Goal: Task Accomplishment & Management: Use online tool/utility

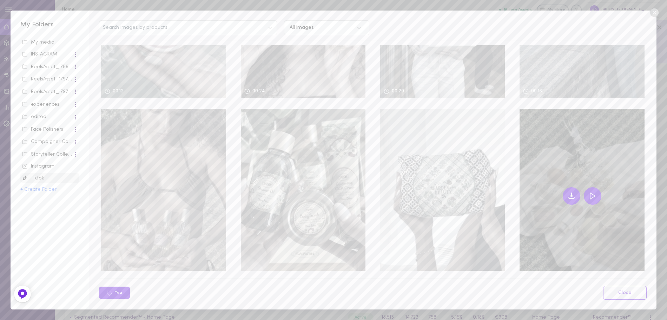
scroll to position [303, 0]
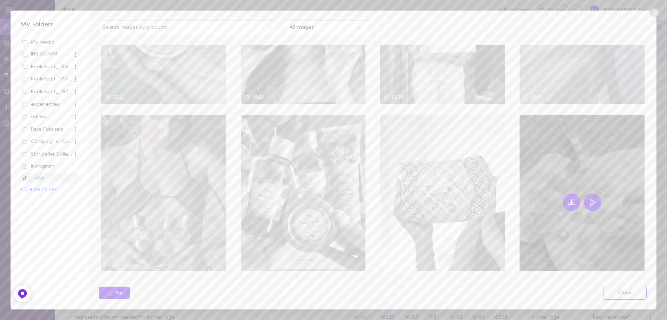
click at [589, 198] on icon at bounding box center [593, 202] width 8 height 8
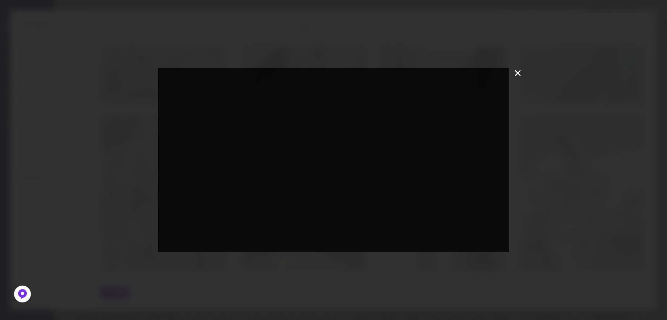
click at [519, 76] on icon at bounding box center [518, 73] width 11 height 11
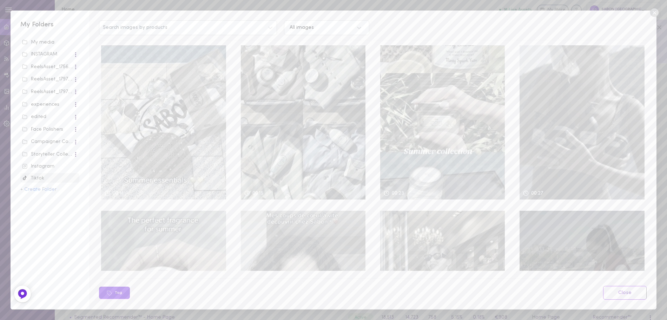
scroll to position [0, 0]
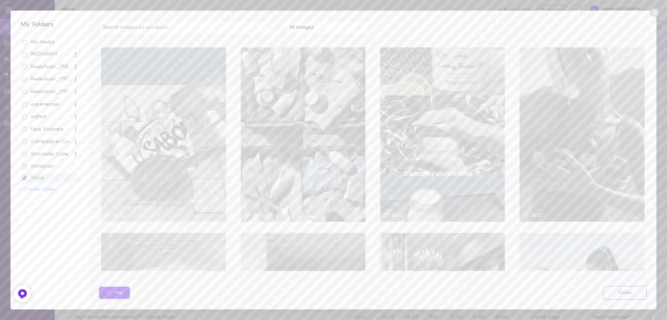
click at [52, 163] on div "Instagram" at bounding box center [49, 166] width 55 height 7
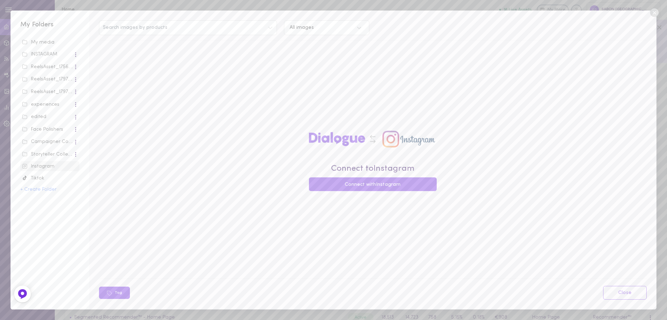
click at [53, 175] on div "Tiktok" at bounding box center [49, 178] width 55 height 7
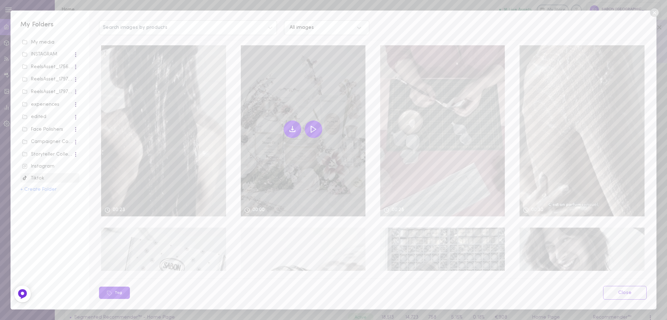
scroll to position [690, 0]
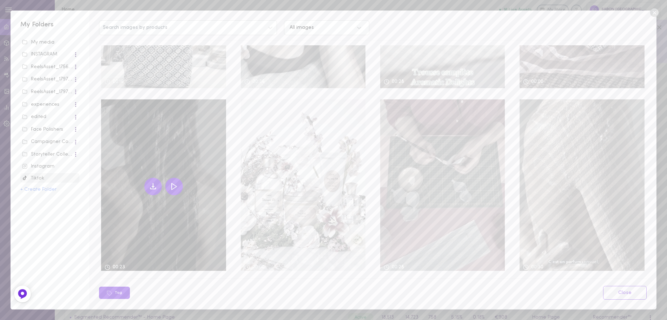
click at [166, 202] on div at bounding box center [163, 186] width 125 height 174
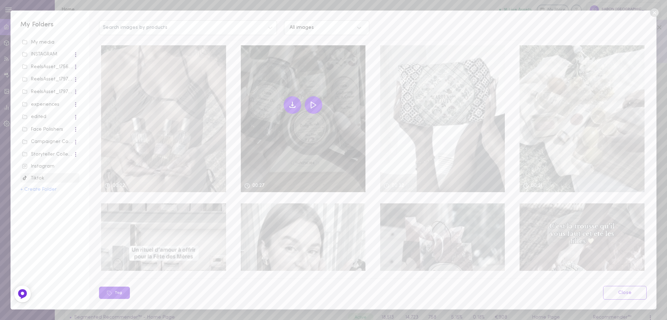
scroll to position [339, 0]
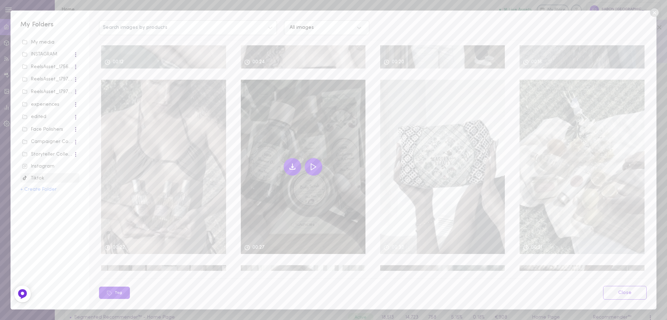
click at [290, 168] on icon at bounding box center [292, 168] width 5 height 1
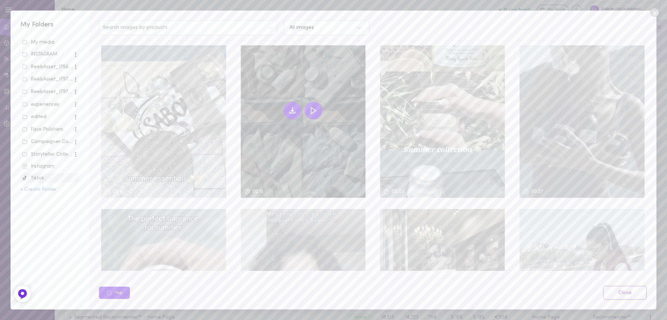
scroll to position [0, 0]
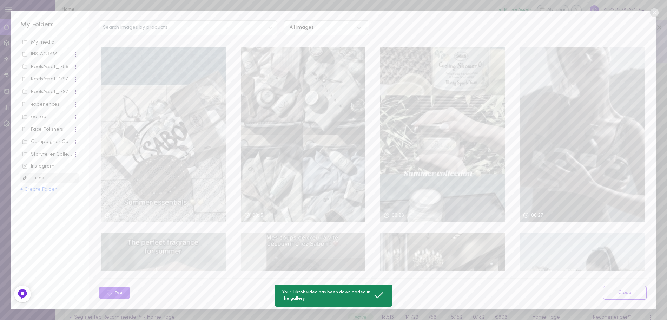
click at [46, 162] on span "Instagram" at bounding box center [49, 166] width 59 height 10
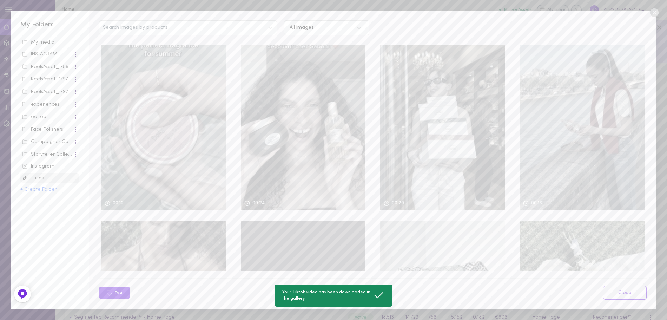
scroll to position [281, 0]
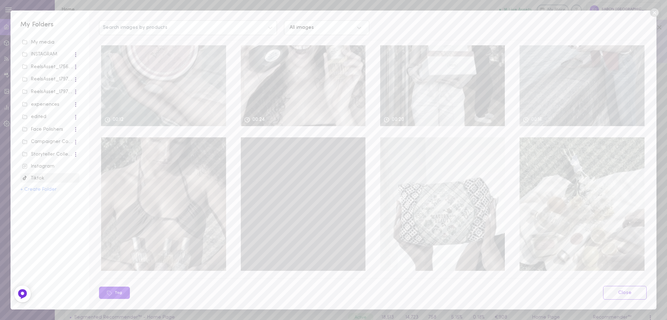
click at [48, 169] on div "Instagram" at bounding box center [49, 166] width 55 height 7
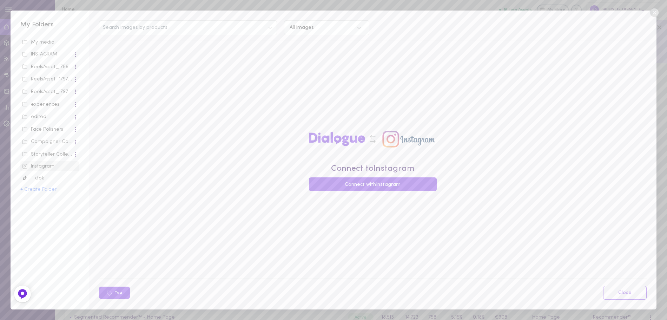
click at [48, 176] on div "Tiktok" at bounding box center [49, 178] width 55 height 7
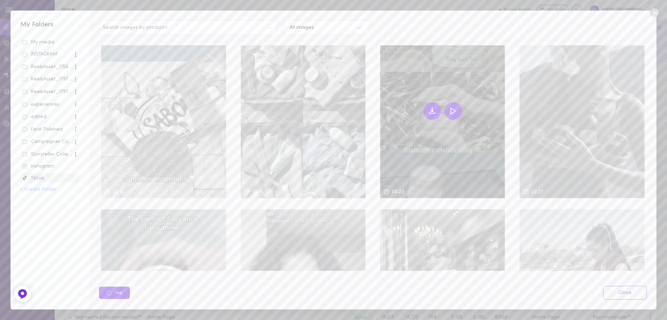
scroll to position [0, 0]
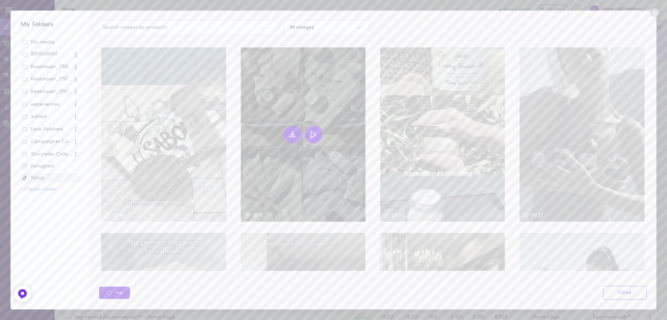
click at [292, 134] on icon at bounding box center [293, 134] width 2 height 1
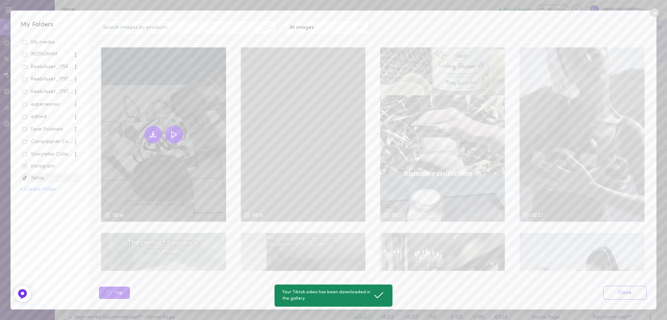
click at [150, 133] on icon at bounding box center [153, 134] width 8 height 8
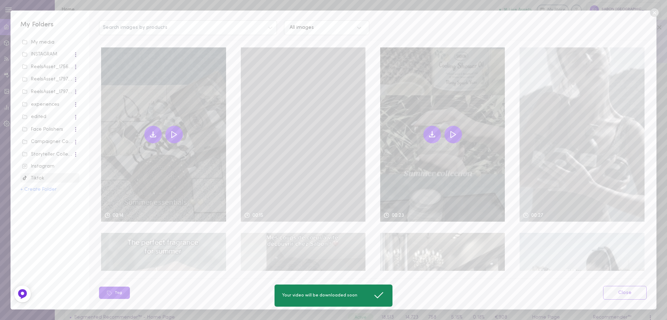
click at [431, 135] on icon at bounding box center [432, 134] width 2 height 1
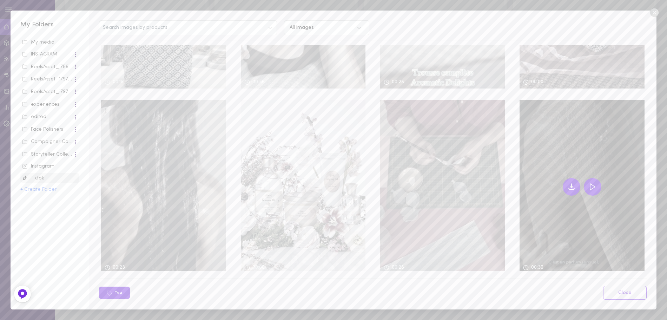
scroll to position [198, 0]
click at [584, 178] on button at bounding box center [593, 187] width 18 height 18
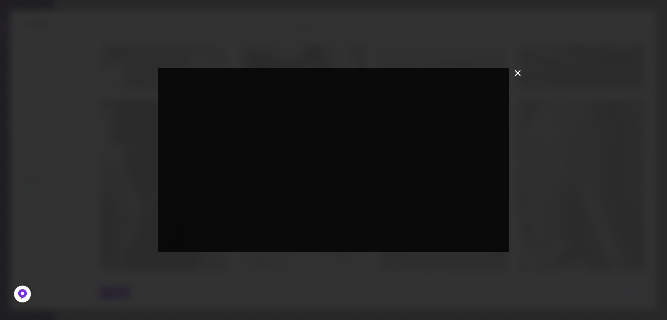
click at [520, 75] on icon at bounding box center [518, 73] width 6 height 6
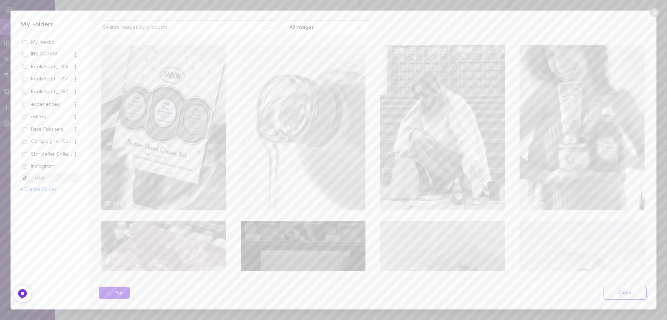
scroll to position [935, 0]
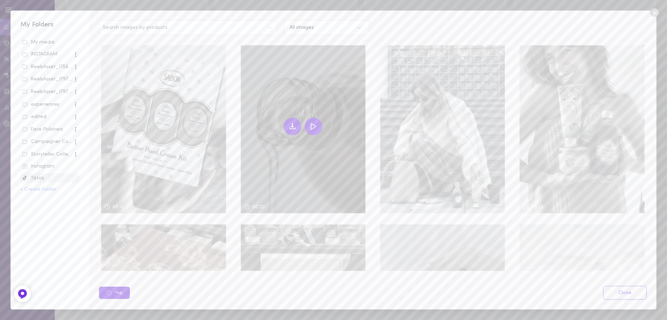
click at [292, 122] on icon at bounding box center [292, 126] width 8 height 8
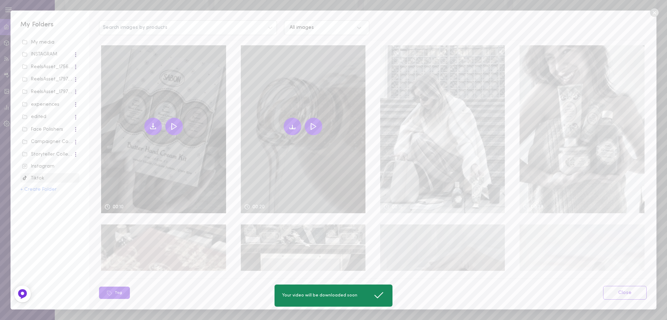
click at [154, 122] on icon at bounding box center [153, 126] width 8 height 8
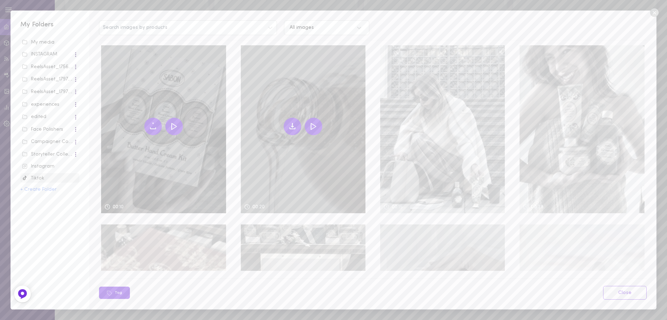
click at [161, 163] on div at bounding box center [163, 126] width 125 height 174
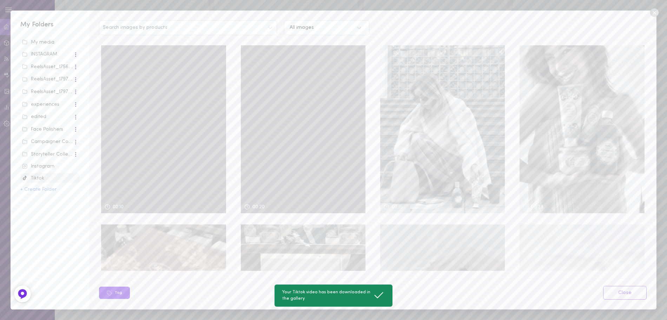
click at [174, 142] on div at bounding box center [163, 126] width 125 height 174
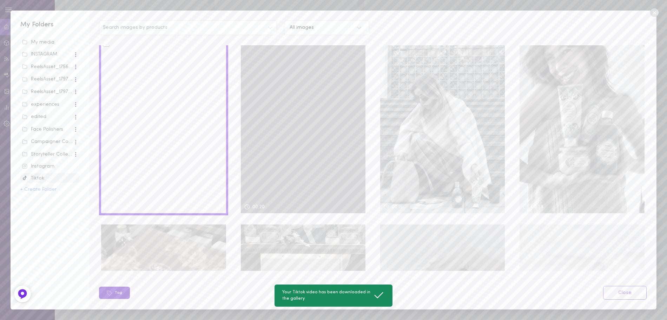
click at [128, 295] on button "Tag" at bounding box center [114, 293] width 31 height 12
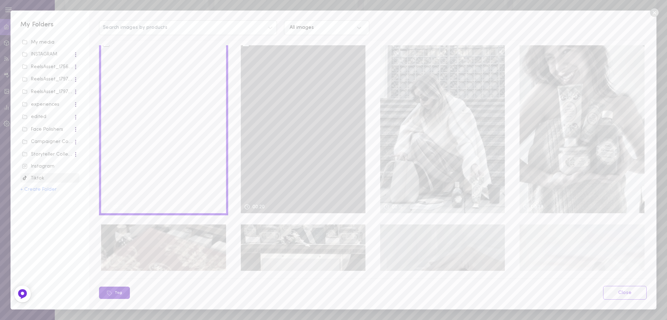
click at [122, 294] on button "Tag" at bounding box center [114, 293] width 31 height 12
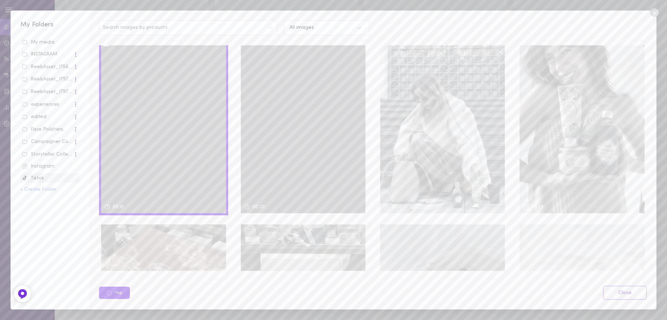
click at [155, 166] on div at bounding box center [163, 126] width 125 height 174
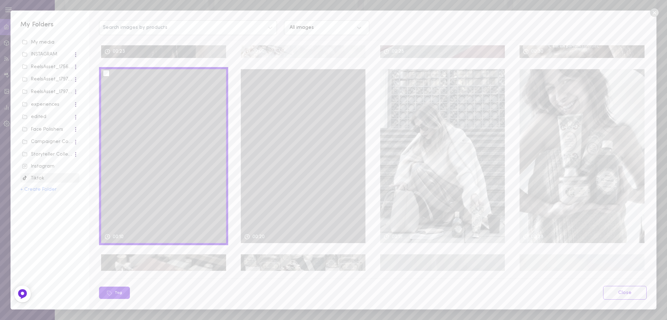
scroll to position [865, 0]
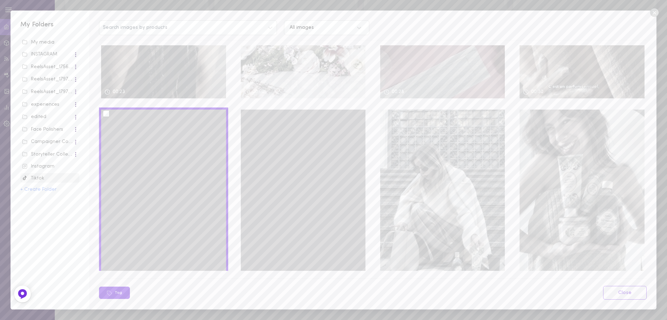
click at [106, 110] on div at bounding box center [106, 113] width 7 height 7
click at [0, 0] on input "checkbox" at bounding box center [0, 0] width 0 height 0
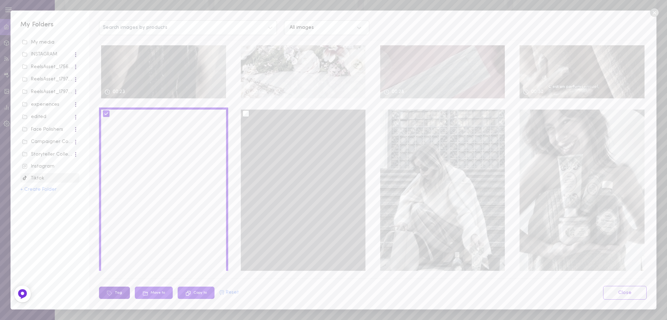
click at [110, 294] on icon at bounding box center [110, 293] width 6 height 6
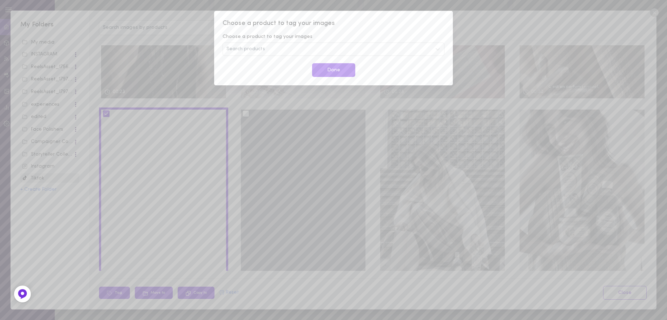
click at [274, 52] on div "Search products" at bounding box center [334, 49] width 222 height 13
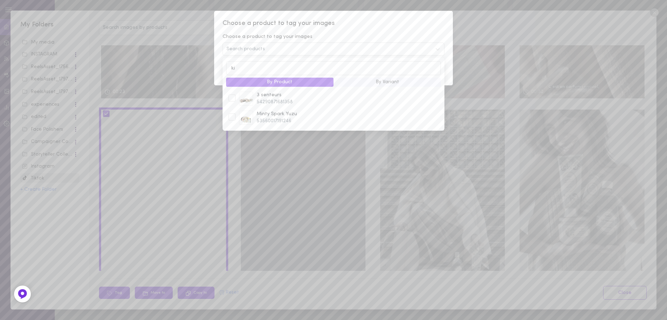
type input "k"
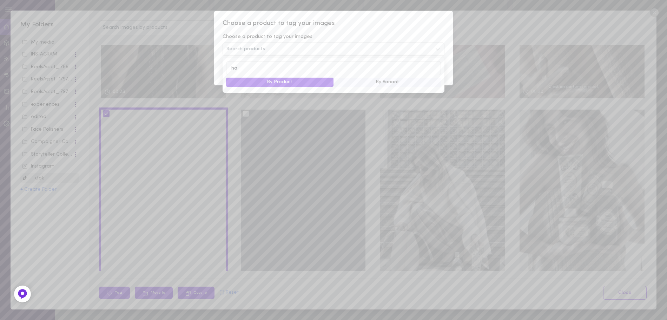
type input "h"
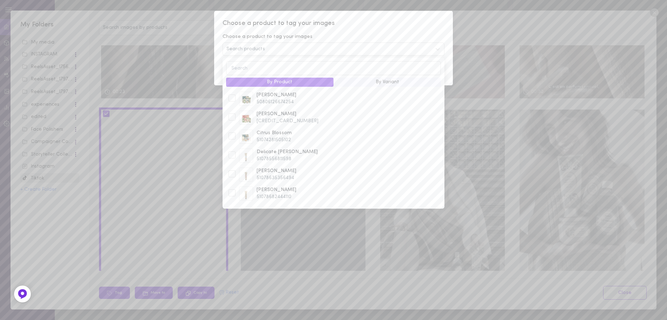
click at [372, 80] on button "By Variant" at bounding box center [387, 82] width 107 height 9
click at [312, 80] on button "By Product" at bounding box center [279, 82] width 107 height 9
click at [232, 158] on div at bounding box center [232, 157] width 7 height 7
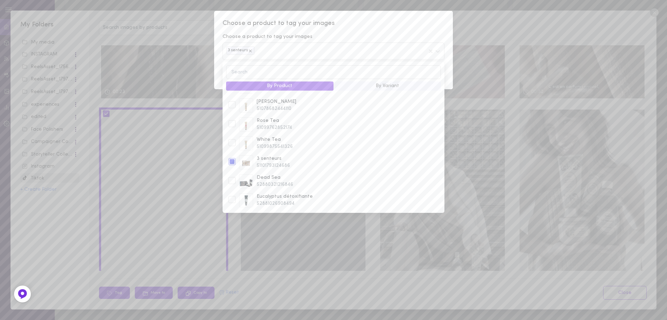
click at [449, 68] on div "Done" at bounding box center [333, 74] width 233 height 14
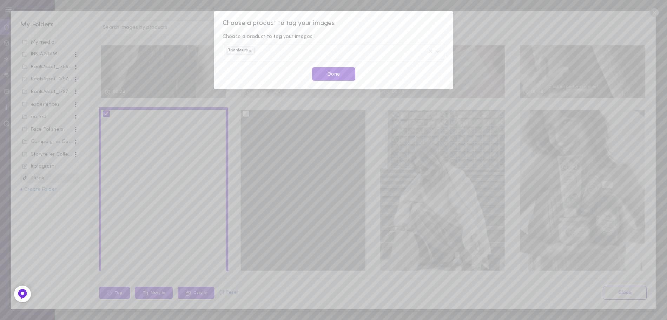
click at [344, 72] on button "Done" at bounding box center [333, 74] width 43 height 14
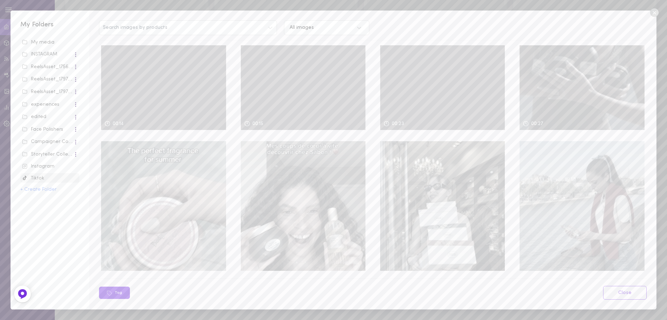
scroll to position [0, 0]
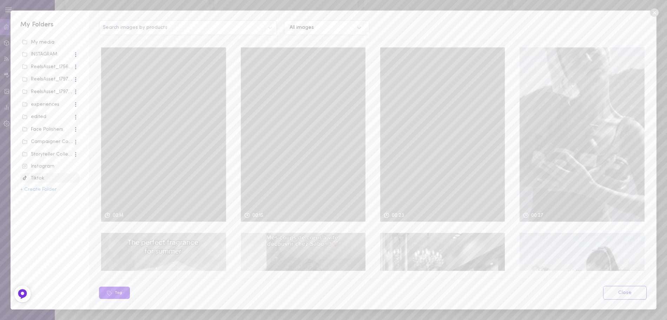
click at [150, 131] on div at bounding box center [163, 134] width 125 height 174
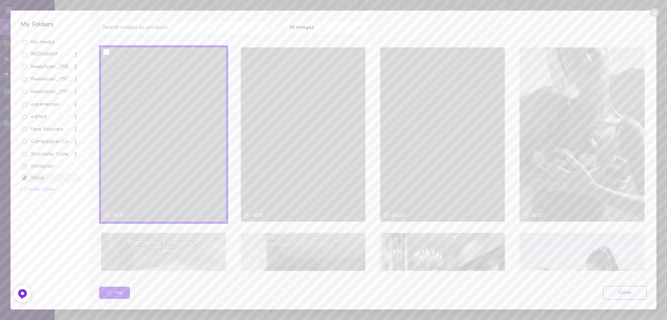
click at [105, 53] on div at bounding box center [106, 51] width 7 height 7
click at [0, 0] on input "checkbox" at bounding box center [0, 0] width 0 height 0
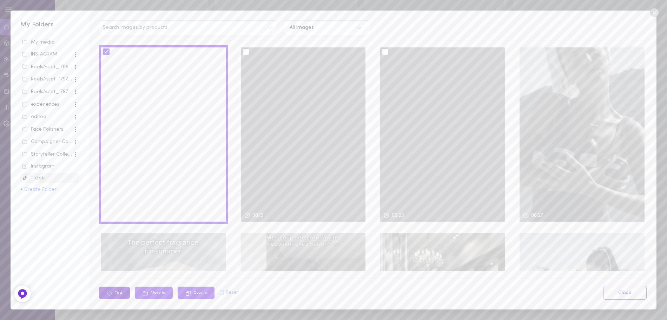
click at [122, 288] on button "Tag" at bounding box center [114, 293] width 31 height 12
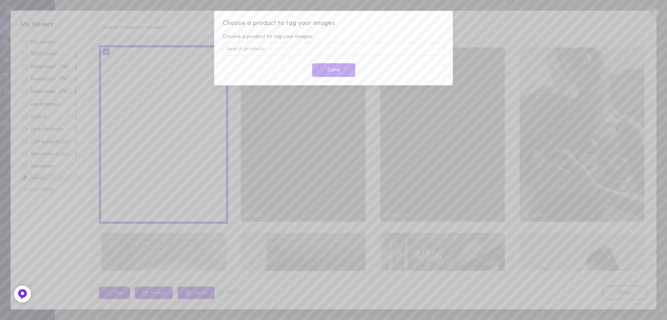
click at [287, 54] on div "Search products" at bounding box center [334, 49] width 222 height 13
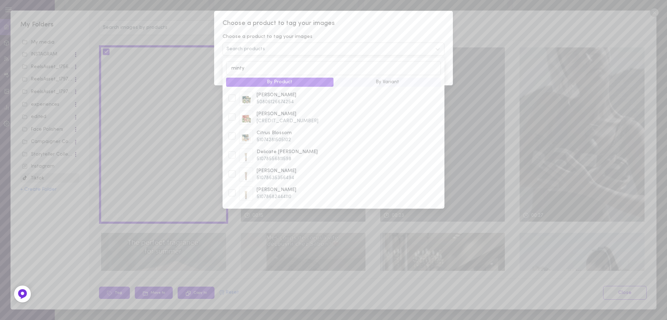
type input "minty"
click at [233, 156] on div at bounding box center [232, 154] width 7 height 7
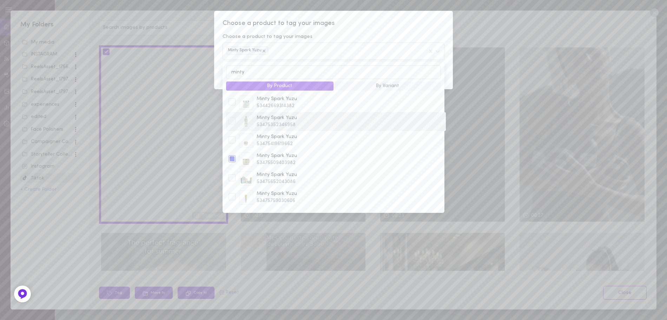
click at [232, 122] on div at bounding box center [232, 120] width 7 height 7
click at [232, 105] on div at bounding box center [232, 101] width 7 height 7
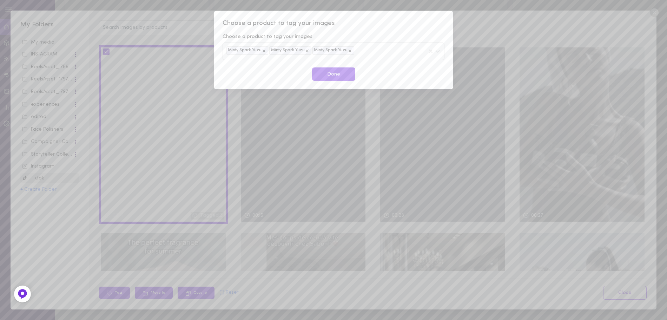
click at [407, 29] on div "Choose a product to tag your images Choose a product to tag your images Minty S…" at bounding box center [333, 50] width 239 height 78
click at [341, 71] on button "Done" at bounding box center [333, 74] width 43 height 14
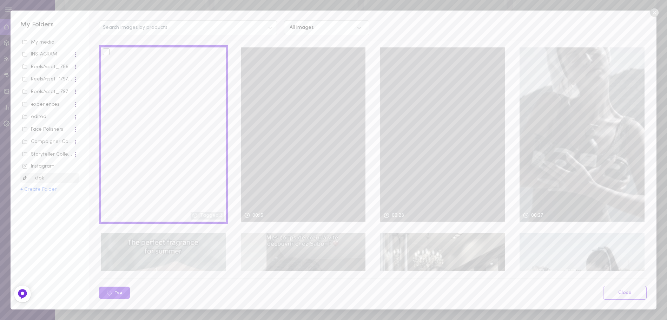
click at [252, 61] on div at bounding box center [303, 134] width 125 height 174
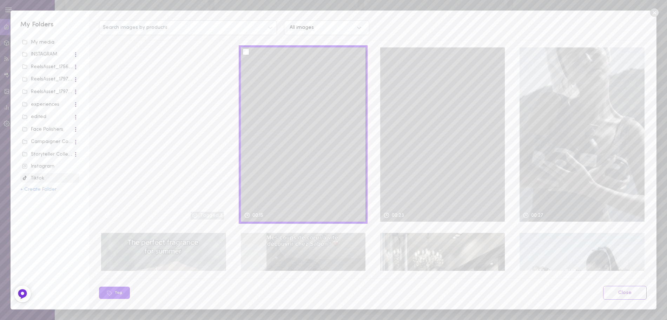
click at [246, 56] on div at bounding box center [303, 134] width 125 height 174
click at [244, 51] on div at bounding box center [246, 51] width 7 height 7
click at [0, 0] on input "checkbox" at bounding box center [0, 0] width 0 height 0
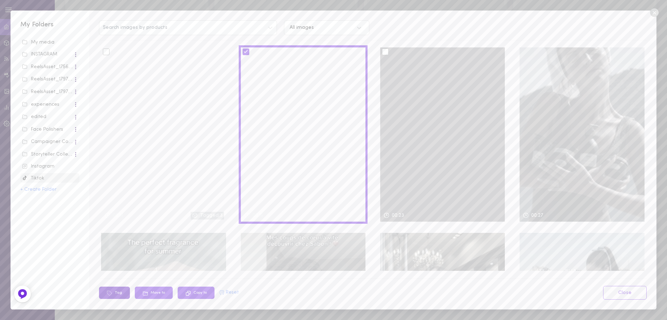
click at [109, 292] on icon at bounding box center [110, 293] width 6 height 6
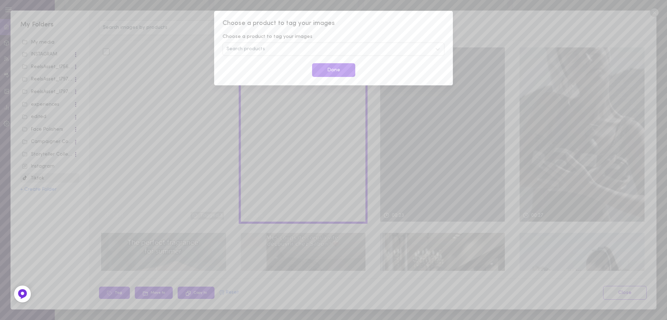
click at [248, 49] on span "Search products" at bounding box center [246, 49] width 39 height 5
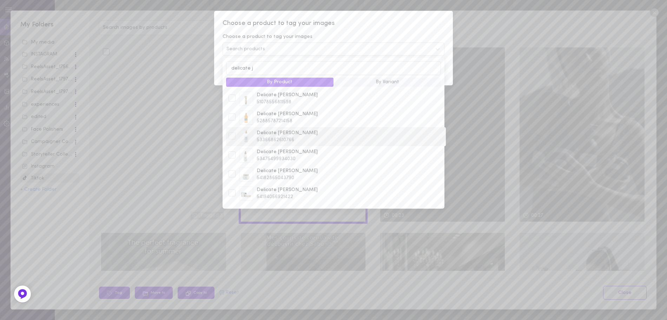
type input "delicate j"
click at [233, 137] on div at bounding box center [232, 135] width 7 height 7
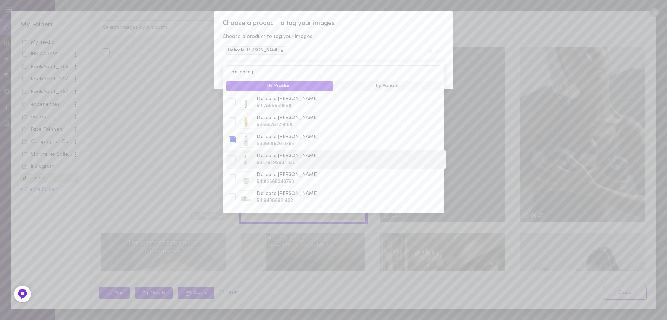
click at [235, 156] on div "Delicate Jasmine 53475499934030" at bounding box center [336, 159] width 218 height 14
click at [234, 177] on div at bounding box center [232, 177] width 7 height 7
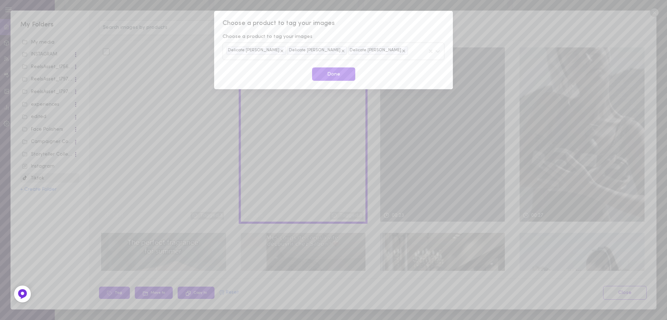
click at [451, 68] on div "Choose a product to tag your images Choose a product to tag your images Delicat…" at bounding box center [333, 50] width 239 height 78
click at [367, 56] on div "Delicate [PERSON_NAME] Delicate [PERSON_NAME] Delicate [PERSON_NAME]" at bounding box center [334, 51] width 222 height 17
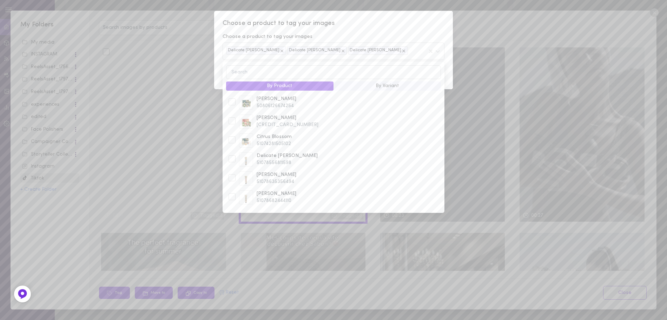
type input "g"
type input "delicate jasmine"
click at [276, 131] on span "54194056921422" at bounding box center [350, 130] width 187 height 7
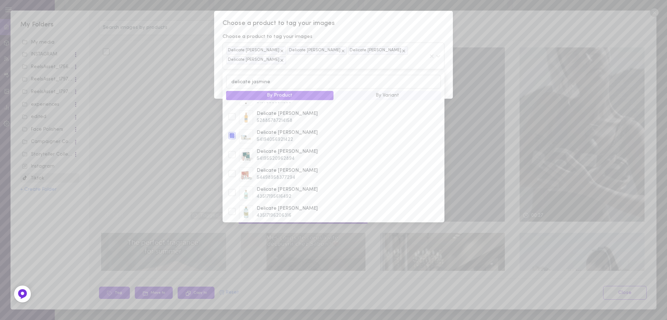
click at [423, 32] on div "Choose a product to tag your images Choose a product to tag your images Delicat…" at bounding box center [333, 55] width 239 height 88
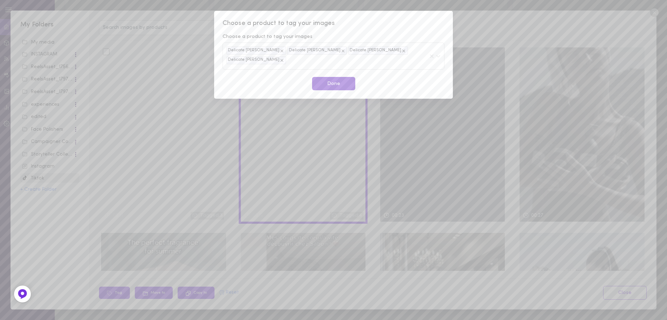
click at [339, 77] on button "Done" at bounding box center [333, 84] width 43 height 14
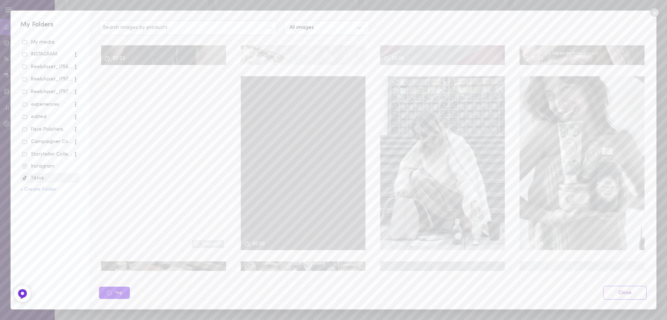
scroll to position [898, 0]
click at [332, 158] on div at bounding box center [303, 164] width 125 height 174
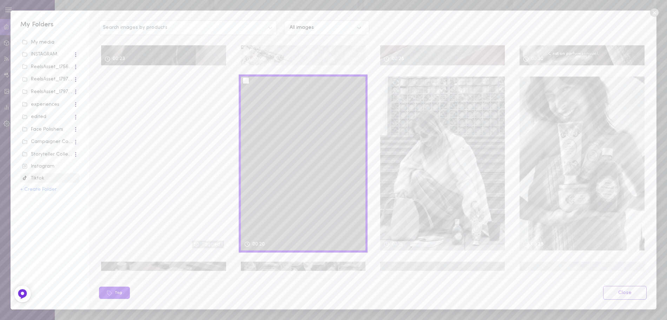
click at [243, 77] on div at bounding box center [246, 80] width 7 height 7
click at [0, 0] on input "checkbox" at bounding box center [0, 0] width 0 height 0
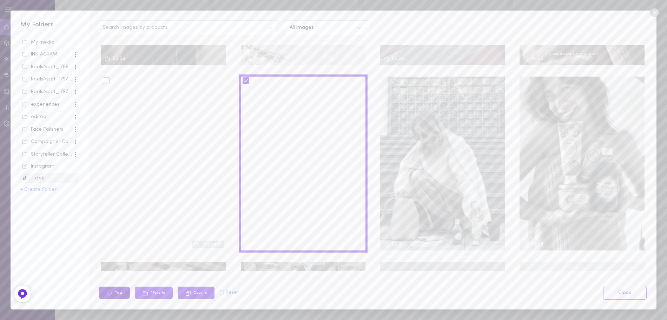
click at [120, 291] on button "Tag" at bounding box center [114, 293] width 31 height 12
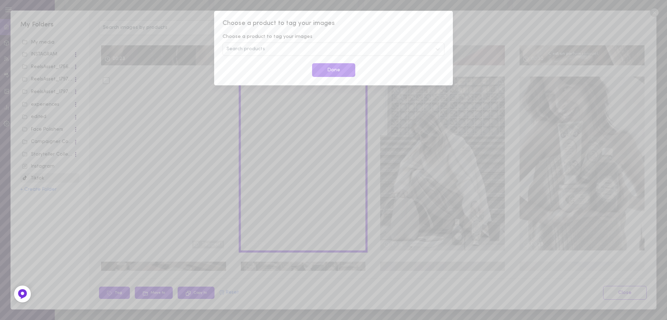
click at [277, 46] on div "Search products" at bounding box center [334, 49] width 222 height 13
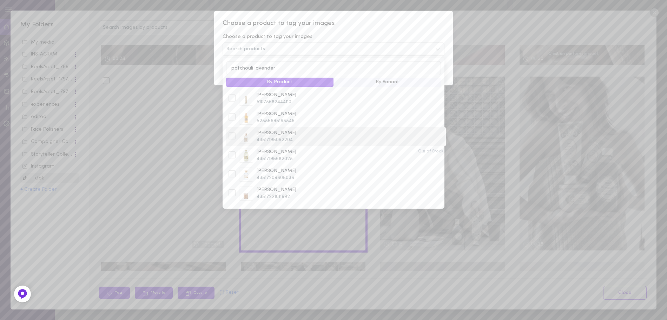
type input "patchouli lavender"
click at [273, 144] on span "43517195092204" at bounding box center [350, 140] width 187 height 7
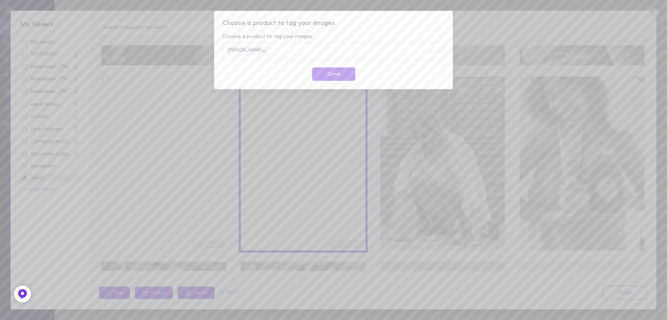
click at [447, 68] on div "Done" at bounding box center [333, 74] width 233 height 14
click at [338, 74] on button "Done" at bounding box center [333, 74] width 43 height 14
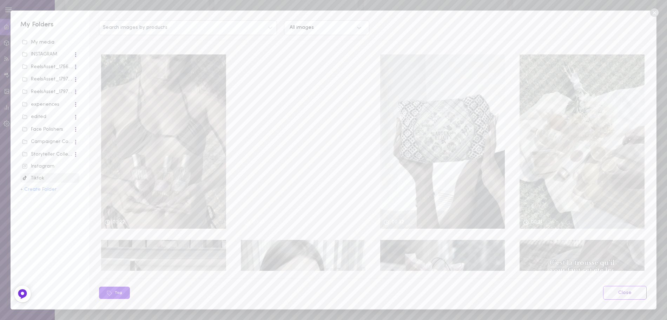
scroll to position [361, 0]
click at [35, 133] on div "Face Polishers" at bounding box center [49, 130] width 55 height 8
click at [36, 132] on div "Face Polishers" at bounding box center [47, 129] width 51 height 7
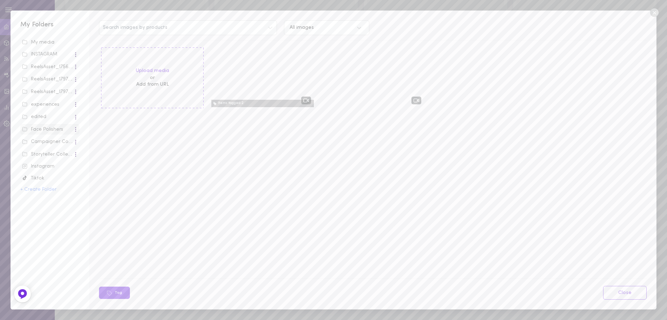
click at [47, 143] on div "Campaigner Collections" at bounding box center [47, 141] width 51 height 7
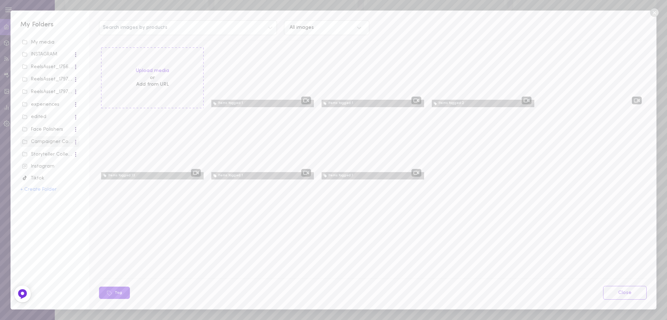
click at [50, 155] on div "Storyteller Collections" at bounding box center [47, 154] width 51 height 7
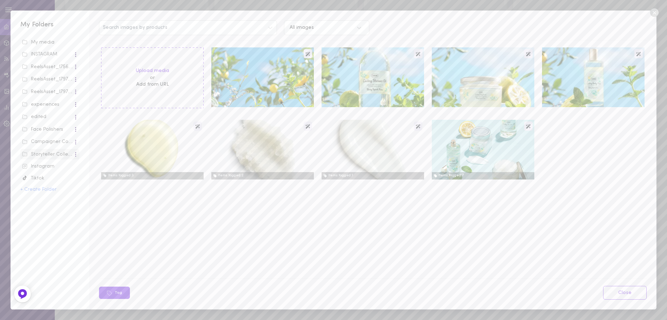
click at [43, 128] on div "Face Polishers" at bounding box center [47, 129] width 51 height 7
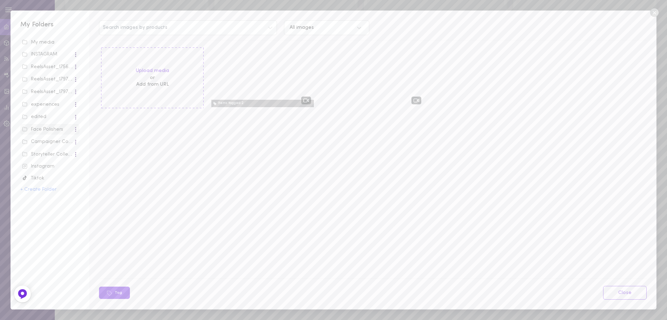
click at [52, 137] on span "Campaigner Collections" at bounding box center [49, 141] width 59 height 11
click at [54, 144] on div "Campaigner Collections" at bounding box center [47, 141] width 51 height 7
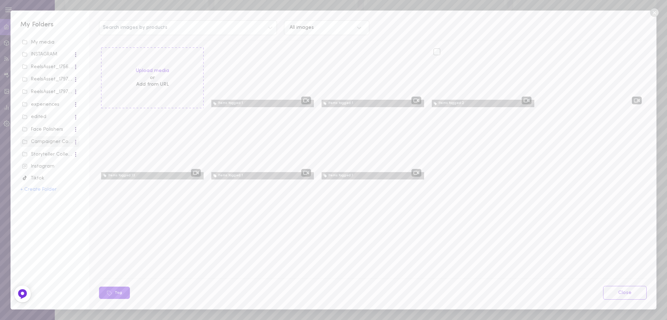
click at [451, 68] on div at bounding box center [483, 77] width 103 height 60
click at [46, 131] on div "Face Polishers" at bounding box center [47, 129] width 51 height 7
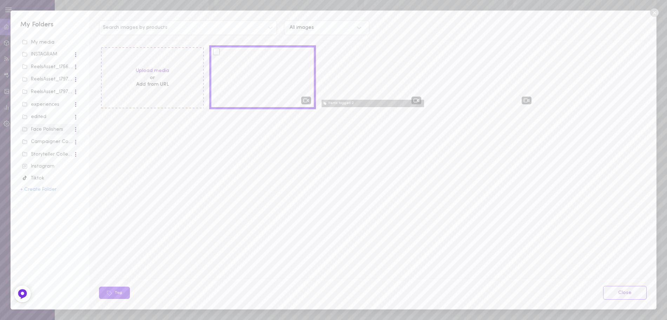
click at [250, 71] on div at bounding box center [262, 77] width 103 height 60
click at [268, 77] on div at bounding box center [262, 77] width 103 height 60
click at [270, 134] on div "Upload media or Add from URL Items tagged: 2" at bounding box center [375, 158] width 553 height 226
click at [60, 140] on div "Campaigner Collections" at bounding box center [47, 141] width 51 height 7
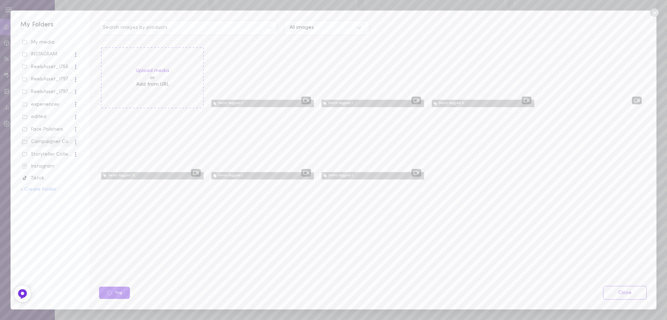
click at [44, 129] on div "Face Polishers" at bounding box center [47, 129] width 51 height 7
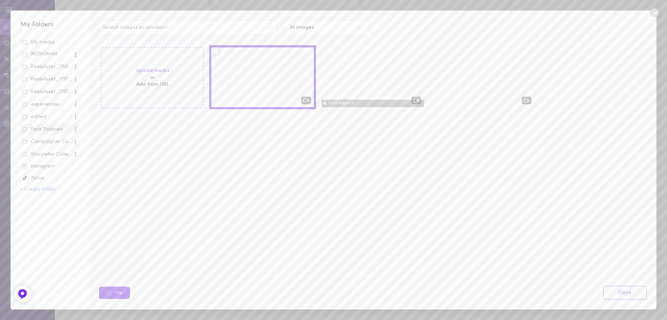
click at [41, 142] on div "Campaigner Collections" at bounding box center [47, 141] width 51 height 7
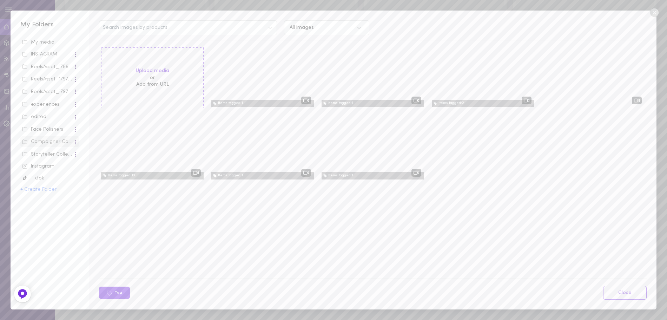
click at [49, 131] on div "Face Polishers" at bounding box center [47, 129] width 51 height 7
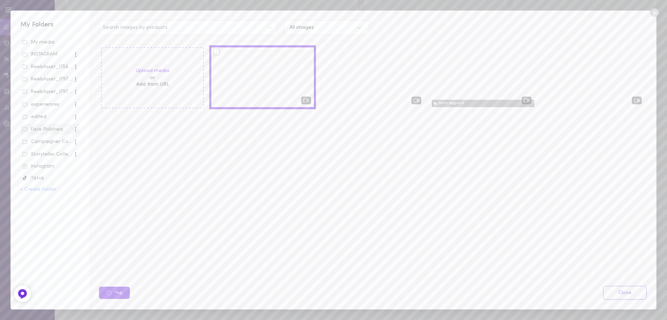
click at [44, 145] on div "Campaigner Collections" at bounding box center [47, 141] width 51 height 7
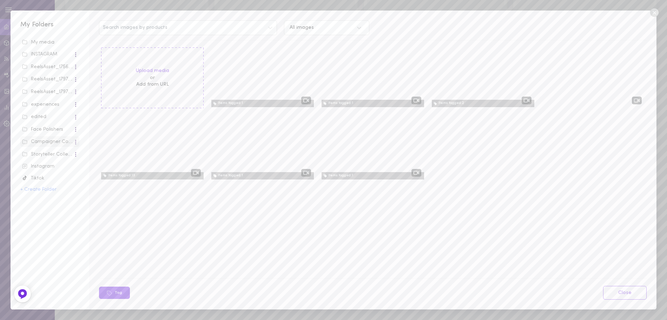
click at [46, 131] on div "Face Polishers" at bounding box center [47, 129] width 51 height 7
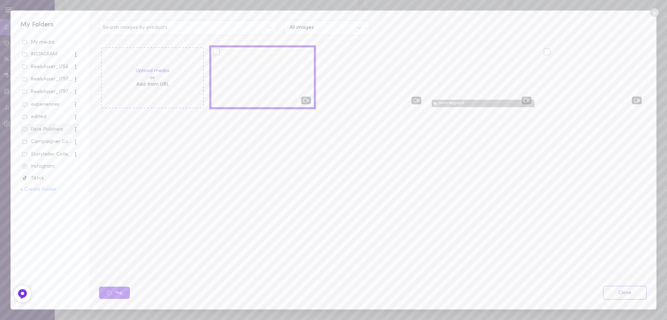
click at [567, 99] on div at bounding box center [593, 77] width 103 height 60
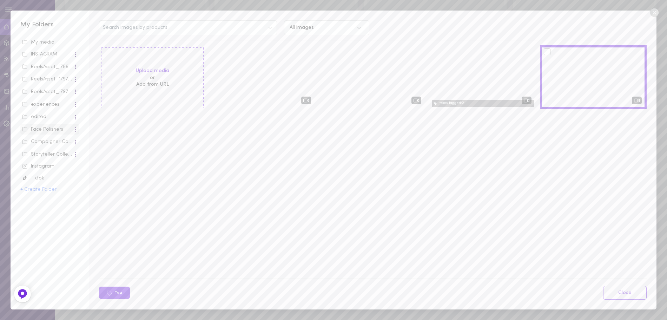
click at [567, 99] on div at bounding box center [593, 77] width 103 height 60
click at [120, 293] on button "Tag" at bounding box center [114, 293] width 31 height 12
click at [561, 88] on div at bounding box center [593, 77] width 103 height 60
click at [157, 289] on button "Tag" at bounding box center [158, 293] width 31 height 12
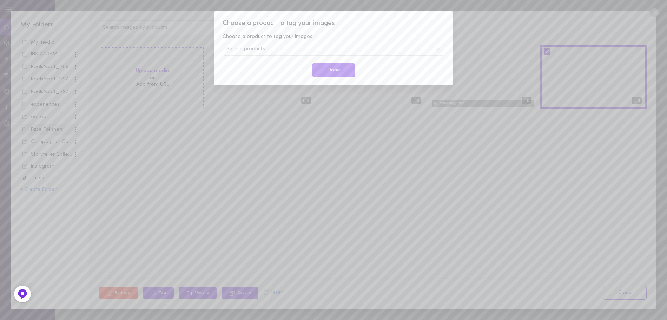
click at [254, 50] on span "Search products" at bounding box center [246, 49] width 39 height 5
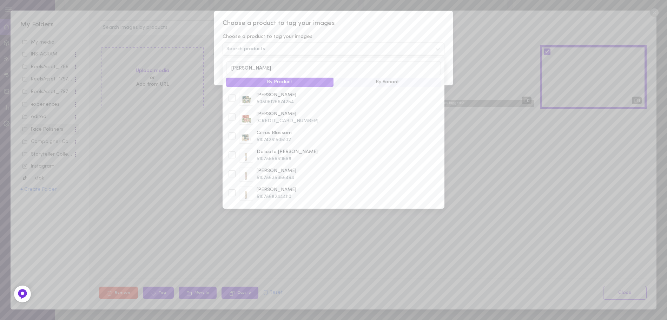
type input "menthe"
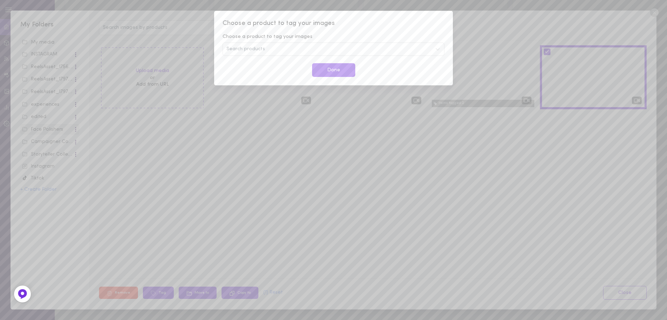
click at [452, 58] on div "Choose a product to tag your images Choose a product to tag your images Search …" at bounding box center [333, 48] width 239 height 74
click at [354, 157] on div "Choose a product to tag your images Choose a product to tag your images Search …" at bounding box center [333, 160] width 667 height 320
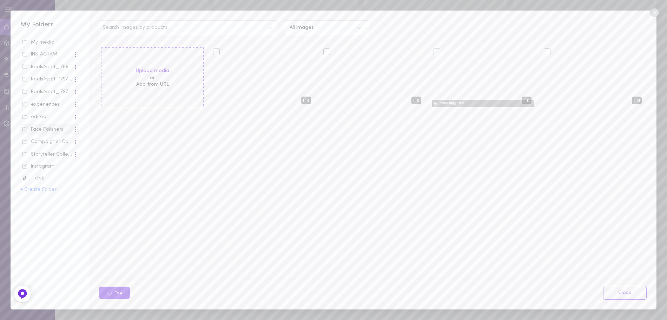
click at [36, 146] on div "Campaigner Collections" at bounding box center [49, 142] width 55 height 8
click at [36, 143] on div "Campaigner Collections" at bounding box center [47, 141] width 51 height 7
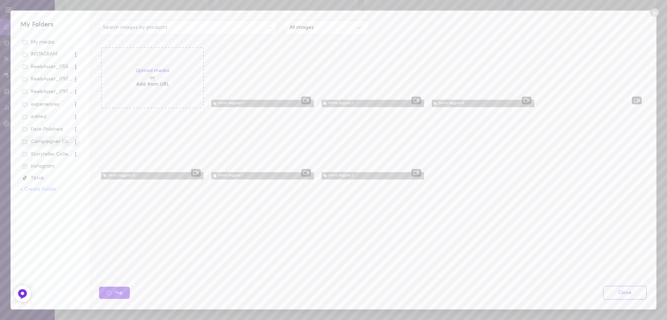
click at [40, 135] on div "My media INSTAGRAM ReelsAsset_17563_2234 ReelsAsset_17978_2234 ReelsAsset_17978…" at bounding box center [49, 165] width 59 height 257
click at [39, 129] on div "Face Polishers" at bounding box center [47, 129] width 51 height 7
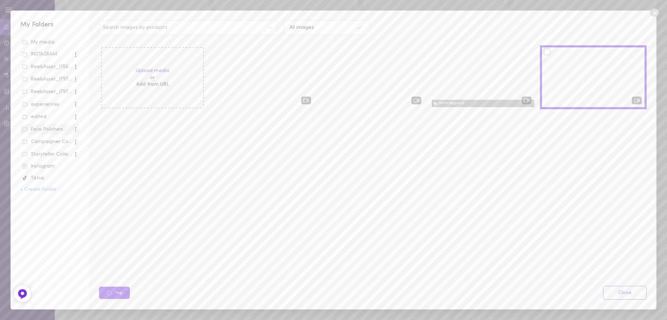
click at [48, 166] on div "Instagram" at bounding box center [49, 166] width 55 height 7
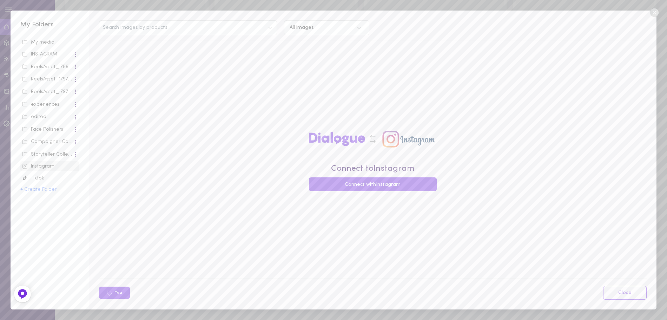
click at [44, 178] on div "Tiktok" at bounding box center [49, 178] width 55 height 7
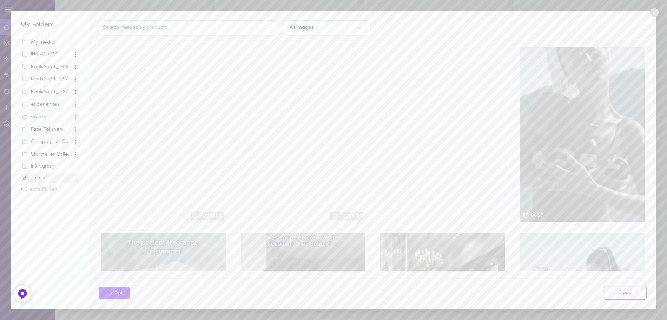
click at [653, 9] on icon at bounding box center [654, 12] width 8 height 8
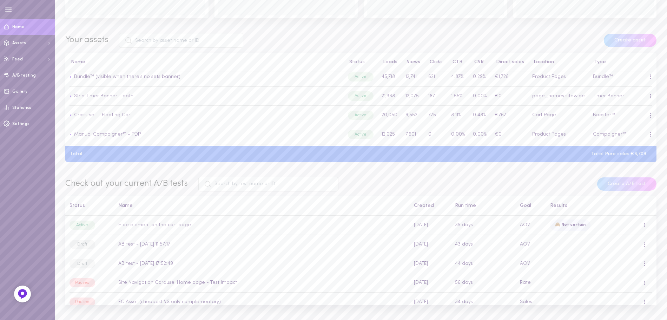
scroll to position [64, 0]
click at [27, 74] on div "My Assets" at bounding box center [28, 73] width 48 height 5
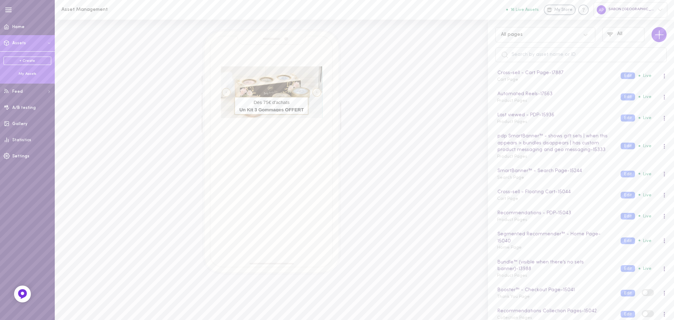
scroll to position [159, 0]
click at [317, 94] on icon "Right arrow" at bounding box center [316, 92] width 1 height 6
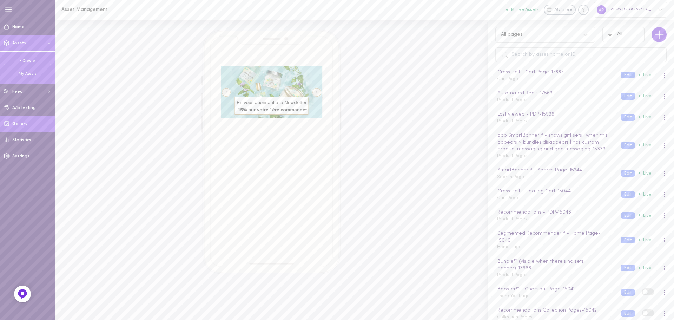
click at [19, 130] on link "Gallery" at bounding box center [27, 124] width 55 height 16
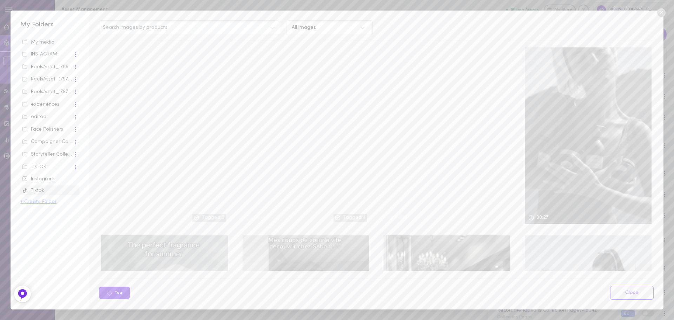
click at [41, 200] on button "+ Create Folder" at bounding box center [38, 202] width 36 height 5
click at [42, 200] on input "text" at bounding box center [49, 203] width 59 height 13
type input "Advent Calendar"
click at [84, 203] on div "My Folders My media INSTAGRAM ReelsAsset_17563_2234 ReelsAsset_17978_2234 Reels…" at bounding box center [50, 160] width 79 height 299
click at [70, 206] on input "Advent Calendar" at bounding box center [49, 203] width 59 height 13
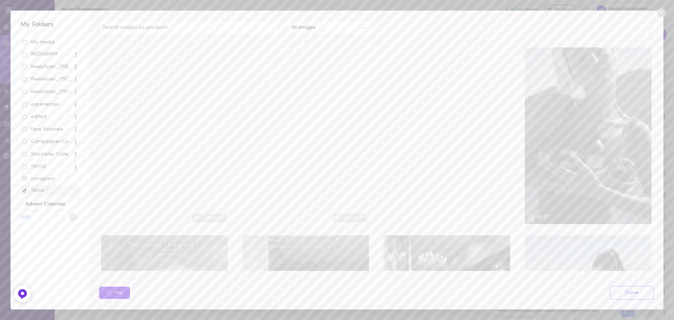
click at [72, 219] on circle at bounding box center [73, 217] width 8 height 8
click at [37, 168] on div "TIKTOK" at bounding box center [47, 167] width 51 height 7
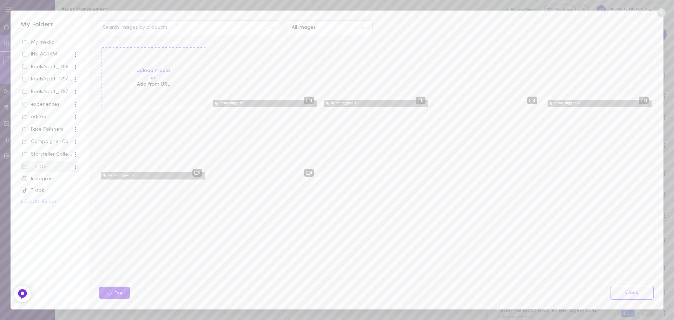
click at [42, 40] on div "My media" at bounding box center [49, 42] width 55 height 7
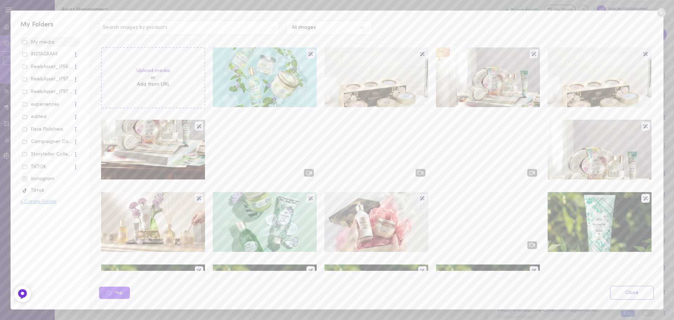
click at [24, 203] on button "+ Create Folder" at bounding box center [38, 202] width 36 height 5
click at [45, 205] on input "Advent Calendar" at bounding box center [49, 203] width 59 height 13
click at [27, 218] on button "Add" at bounding box center [24, 217] width 9 height 5
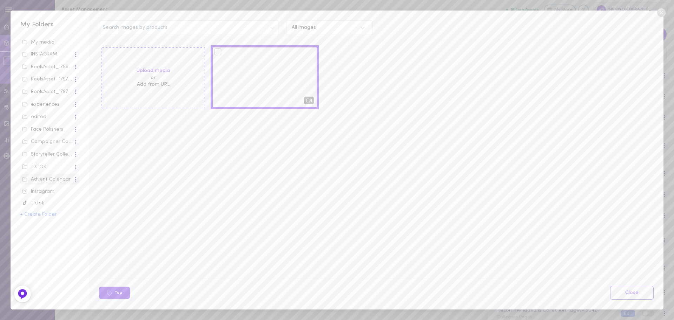
click at [277, 82] on div at bounding box center [265, 77] width 104 height 60
click at [46, 152] on div "Storyteller Collections" at bounding box center [47, 154] width 51 height 7
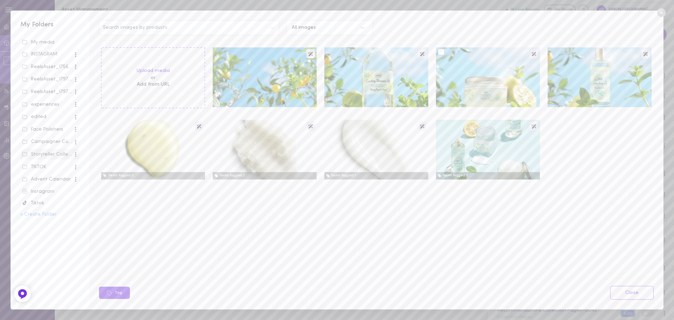
click at [473, 92] on div at bounding box center [488, 77] width 104 height 60
click at [440, 55] on div at bounding box center [441, 51] width 7 height 7
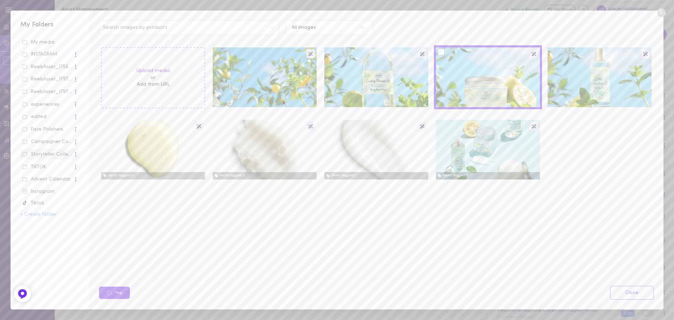
click at [0, 0] on input "checkbox" at bounding box center [0, 0] width 0 height 0
click at [440, 55] on div at bounding box center [441, 51] width 7 height 7
click at [0, 0] on input "checkbox" at bounding box center [0, 0] width 0 height 0
click at [51, 192] on div "Instagram" at bounding box center [49, 191] width 55 height 7
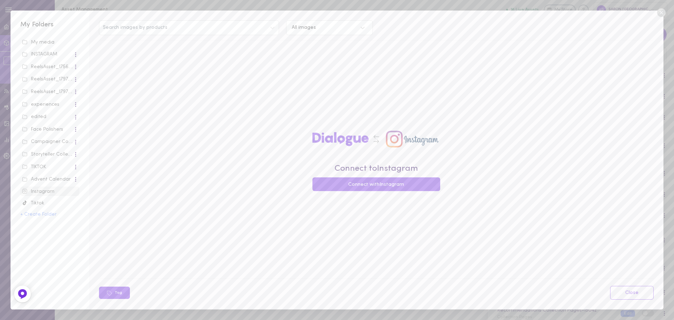
click at [40, 183] on span "Advent Calendar" at bounding box center [49, 179] width 59 height 11
click at [41, 181] on div "Advent Calendar" at bounding box center [47, 179] width 51 height 7
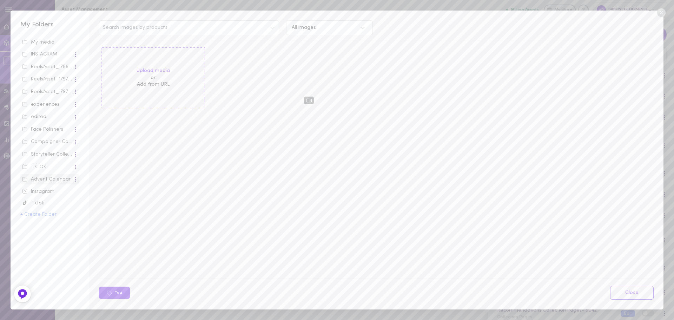
click at [77, 178] on div at bounding box center [75, 180] width 4 height 8
click at [66, 191] on div "Rename" at bounding box center [53, 193] width 48 height 12
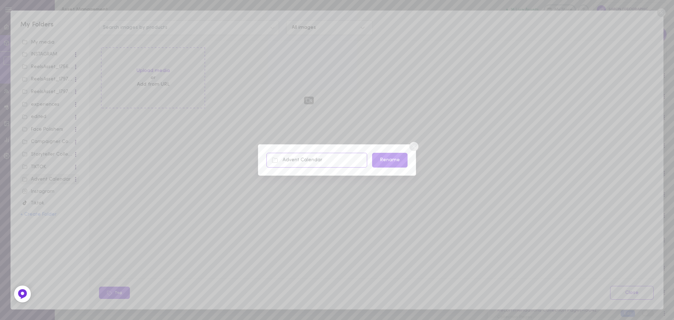
click at [338, 154] on input "Advent Calendar" at bounding box center [317, 160] width 101 height 15
click at [383, 156] on button "Rename" at bounding box center [389, 160] width 35 height 15
click at [295, 161] on input "Xmas 25" at bounding box center [317, 160] width 101 height 15
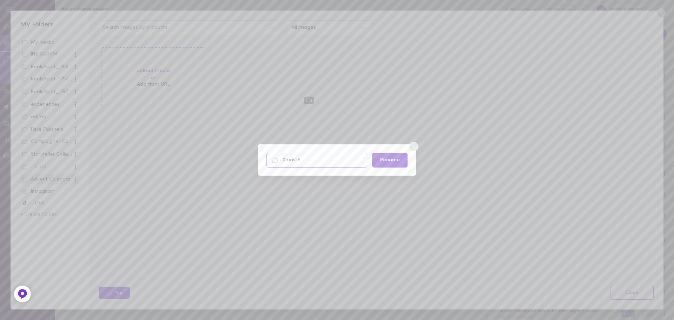
type input "Xmas25"
click at [387, 161] on button "Rename" at bounding box center [389, 160] width 35 height 15
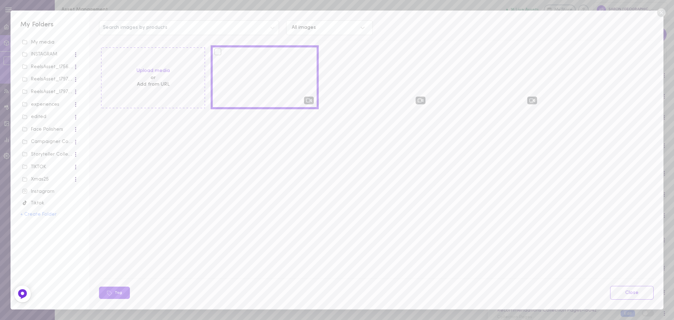
click at [339, 145] on div "Upload media or Add from URL" at bounding box center [379, 158] width 560 height 226
click at [49, 178] on div "Xmas25" at bounding box center [47, 179] width 51 height 7
click at [48, 134] on span "Face Polishers" at bounding box center [49, 129] width 59 height 11
click at [44, 130] on div "Face Polishers" at bounding box center [47, 129] width 51 height 7
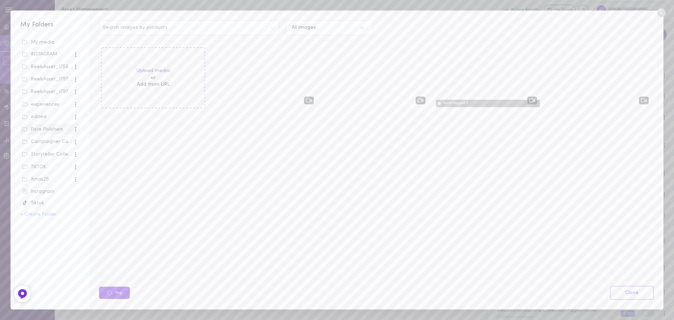
click at [42, 140] on div "Campaigner Collections" at bounding box center [47, 141] width 51 height 7
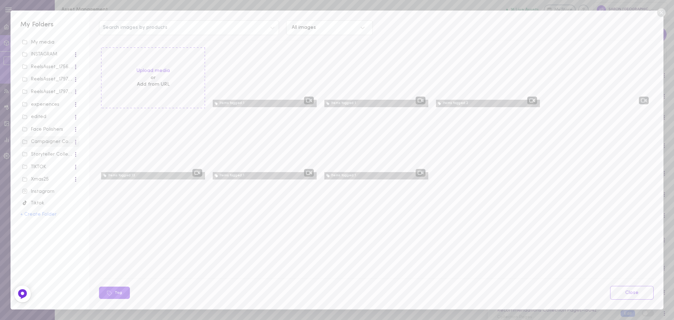
click at [44, 159] on span "Storyteller Collections" at bounding box center [49, 154] width 59 height 11
click at [46, 155] on div "Storyteller Collections" at bounding box center [47, 154] width 51 height 7
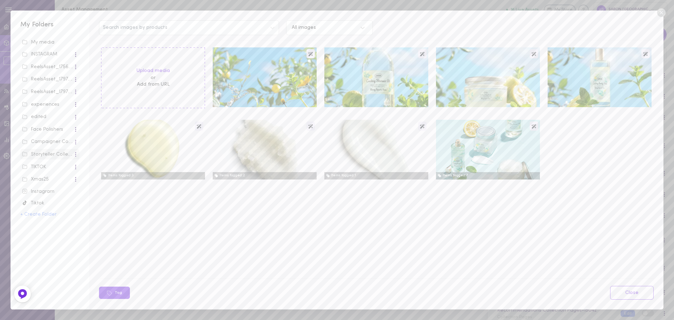
click at [49, 142] on div "Campaigner Collections" at bounding box center [47, 141] width 51 height 7
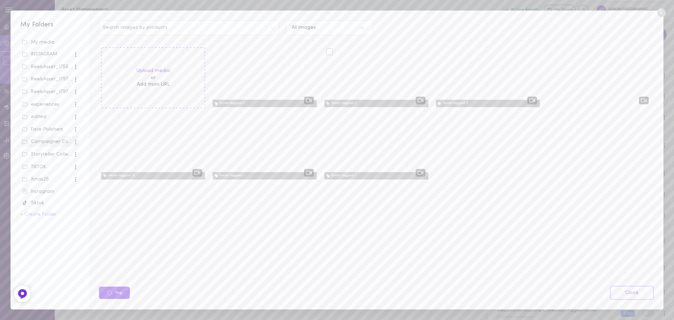
click at [351, 102] on div at bounding box center [377, 77] width 104 height 60
click at [114, 292] on button "Tag" at bounding box center [114, 293] width 31 height 12
click at [330, 53] on div at bounding box center [329, 51] width 7 height 7
click at [0, 0] on input "checkbox" at bounding box center [0, 0] width 0 height 0
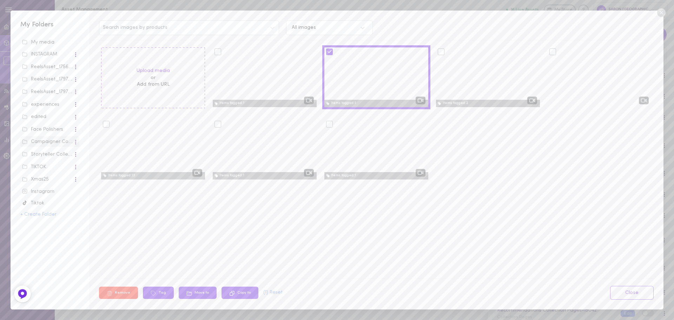
click at [146, 299] on div "Remove Tag Move to Copy to ( 1 ) Reset Close" at bounding box center [376, 293] width 565 height 14
click at [158, 294] on button "Tag" at bounding box center [158, 293] width 31 height 12
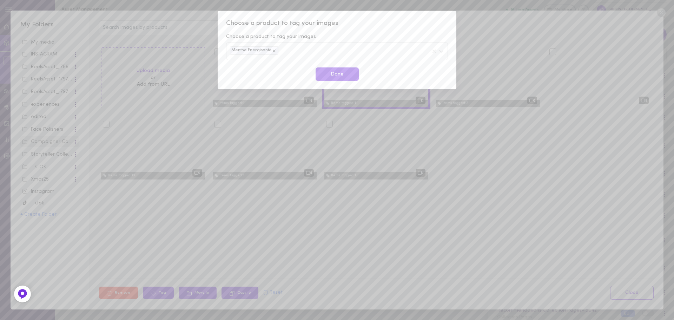
click at [476, 68] on div "Choose a product to tag your images Choose a product to tag your images Menthe …" at bounding box center [337, 160] width 674 height 320
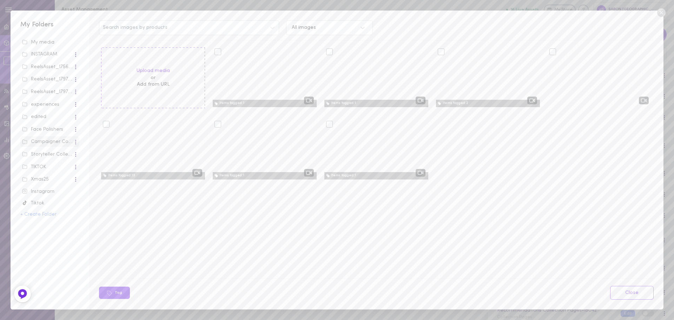
click at [657, 17] on icon at bounding box center [661, 12] width 11 height 11
